Goal: Task Accomplishment & Management: Use online tool/utility

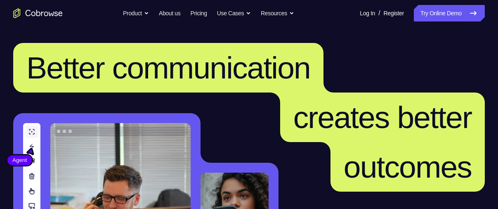
click at [419, 21] on link "Try Online Demo" at bounding box center [449, 13] width 71 height 17
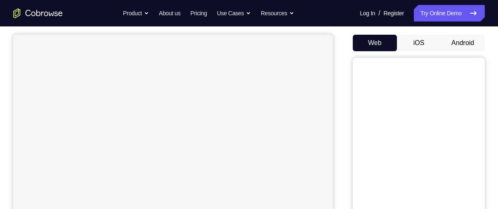
scroll to position [73, 0]
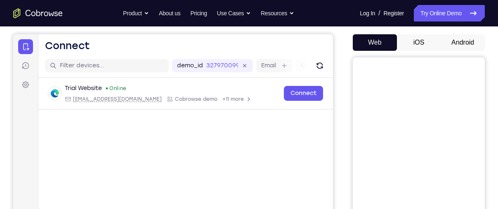
click at [456, 40] on button "Android" at bounding box center [463, 42] width 44 height 17
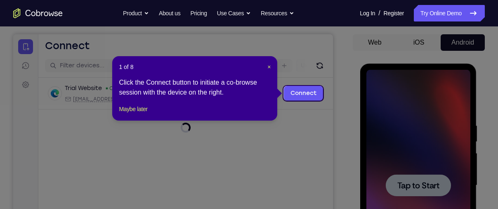
scroll to position [0, 0]
click at [128, 114] on button "Maybe later" at bounding box center [133, 109] width 28 height 10
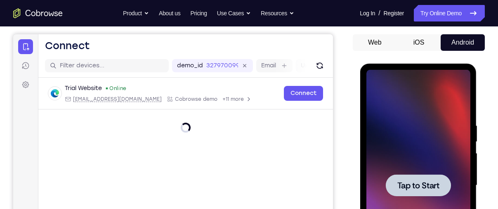
click at [435, 183] on span "Tap to Start" at bounding box center [418, 185] width 42 height 8
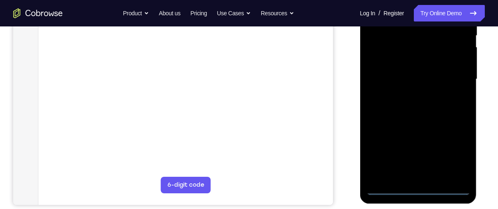
scroll to position [179, 0]
click at [423, 186] on div at bounding box center [418, 78] width 104 height 231
click at [453, 155] on div at bounding box center [418, 78] width 104 height 231
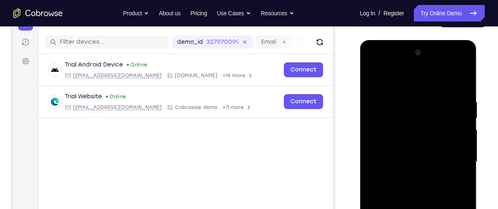
scroll to position [101, 0]
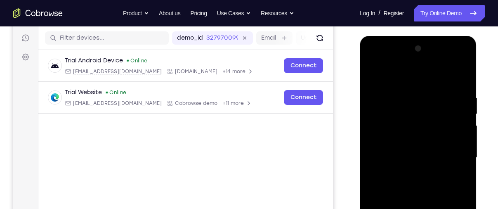
click at [425, 75] on div at bounding box center [418, 157] width 104 height 231
click at [378, 132] on div at bounding box center [418, 157] width 104 height 231
click at [425, 112] on div at bounding box center [418, 157] width 104 height 231
click at [413, 159] on div at bounding box center [418, 157] width 104 height 231
click at [413, 167] on div at bounding box center [418, 157] width 104 height 231
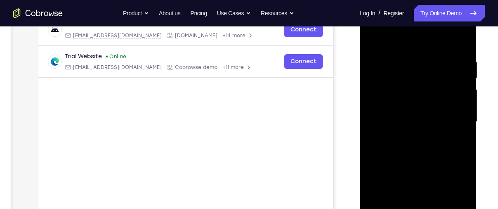
scroll to position [139, 0]
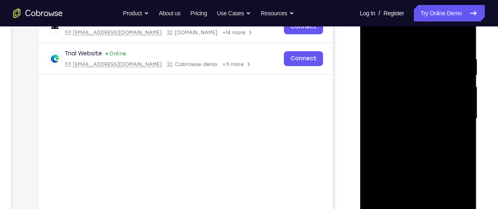
click at [439, 143] on div at bounding box center [418, 118] width 104 height 231
click at [429, 130] on div at bounding box center [418, 118] width 104 height 231
click at [429, 156] on div at bounding box center [418, 118] width 104 height 231
click at [425, 141] on div at bounding box center [418, 118] width 104 height 231
click at [415, 137] on div at bounding box center [418, 118] width 104 height 231
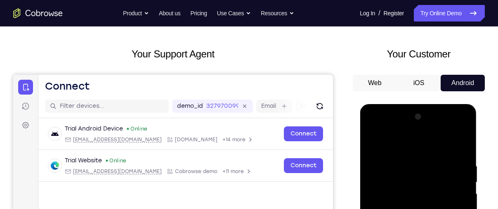
scroll to position [31, 0]
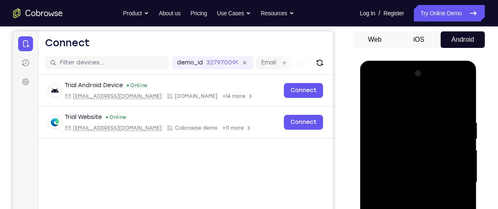
scroll to position [80, 0]
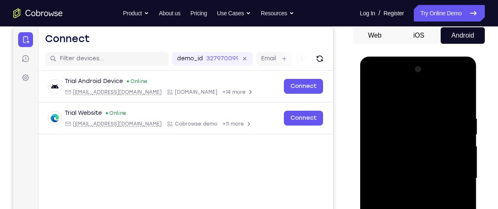
click at [382, 149] on div at bounding box center [418, 178] width 104 height 231
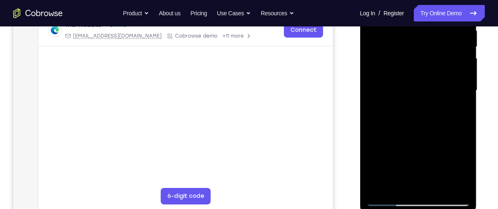
scroll to position [168, 0]
drag, startPoint x: 410, startPoint y: 188, endPoint x: 433, endPoint y: 189, distance: 23.1
click at [433, 189] on div at bounding box center [418, 89] width 104 height 231
click at [429, 187] on div at bounding box center [418, 89] width 104 height 231
click at [403, 76] on div at bounding box center [418, 89] width 104 height 231
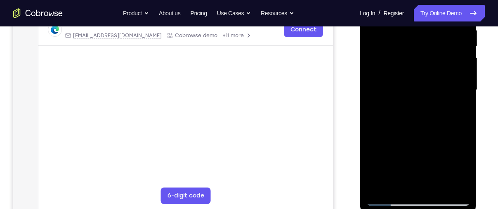
click at [409, 70] on div at bounding box center [418, 89] width 104 height 231
click at [410, 90] on div at bounding box center [418, 89] width 104 height 231
click at [411, 118] on div at bounding box center [418, 89] width 104 height 231
click at [414, 115] on div at bounding box center [418, 89] width 104 height 231
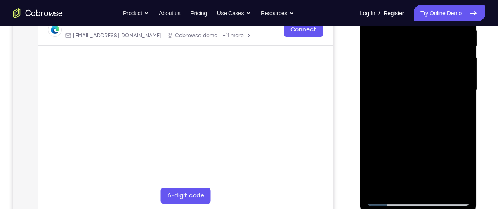
click at [414, 115] on div at bounding box center [418, 89] width 104 height 231
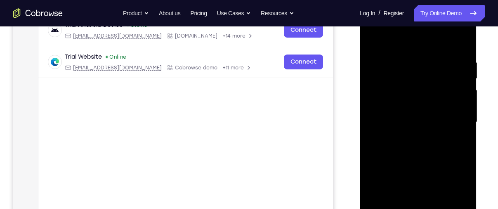
scroll to position [151, 0]
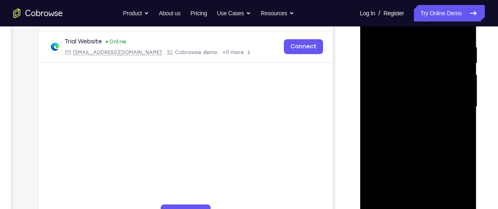
click at [463, 32] on div at bounding box center [418, 106] width 104 height 231
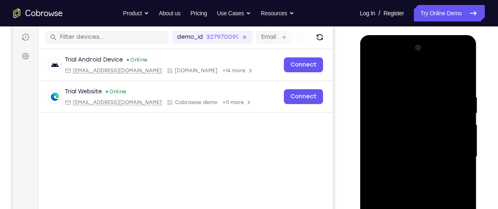
scroll to position [102, 0]
click at [406, 93] on div at bounding box center [418, 156] width 104 height 231
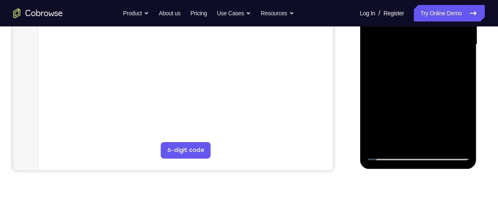
scroll to position [158, 0]
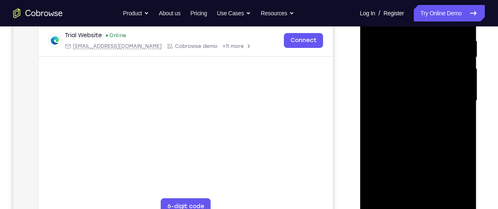
click at [459, 110] on div at bounding box center [418, 100] width 104 height 231
drag, startPoint x: 459, startPoint y: 110, endPoint x: 382, endPoint y: 116, distance: 77.7
click at [382, 116] on div at bounding box center [418, 100] width 104 height 231
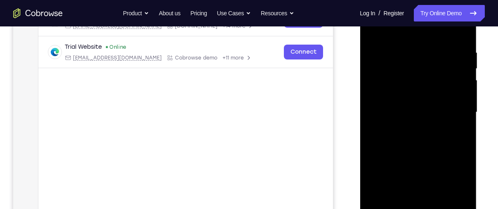
scroll to position [145, 0]
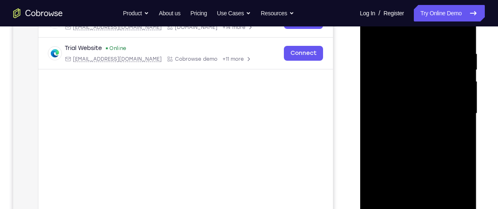
click at [441, 33] on div at bounding box center [418, 113] width 104 height 231
click at [387, 90] on div at bounding box center [418, 113] width 104 height 231
click at [450, 92] on div at bounding box center [418, 113] width 104 height 231
click at [458, 31] on div at bounding box center [418, 113] width 104 height 231
click at [454, 45] on div at bounding box center [418, 113] width 104 height 231
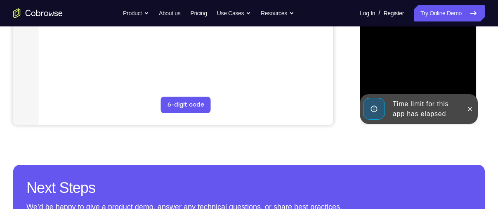
scroll to position [259, 0]
